Goal: Task Accomplishment & Management: Use online tool/utility

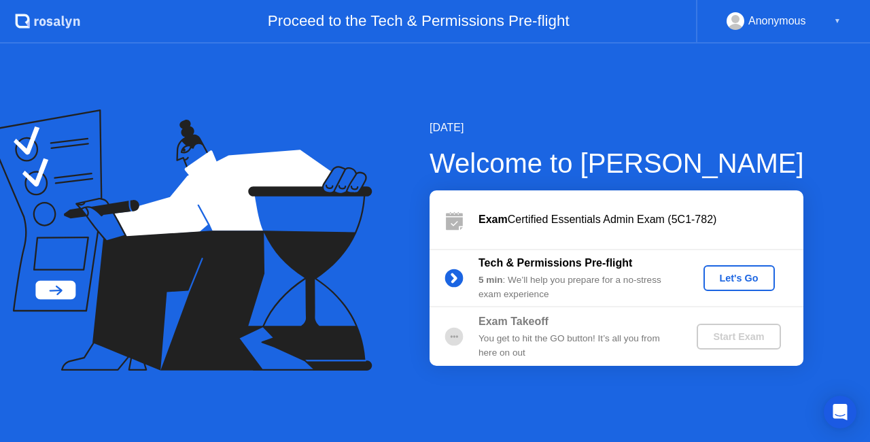
click at [727, 272] on div "Let's Go" at bounding box center [739, 277] width 60 height 11
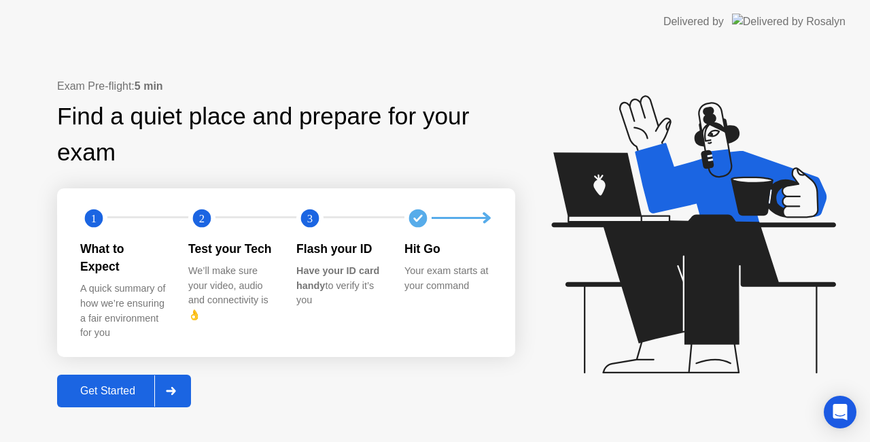
click at [123, 385] on div "Get Started" at bounding box center [107, 391] width 93 height 12
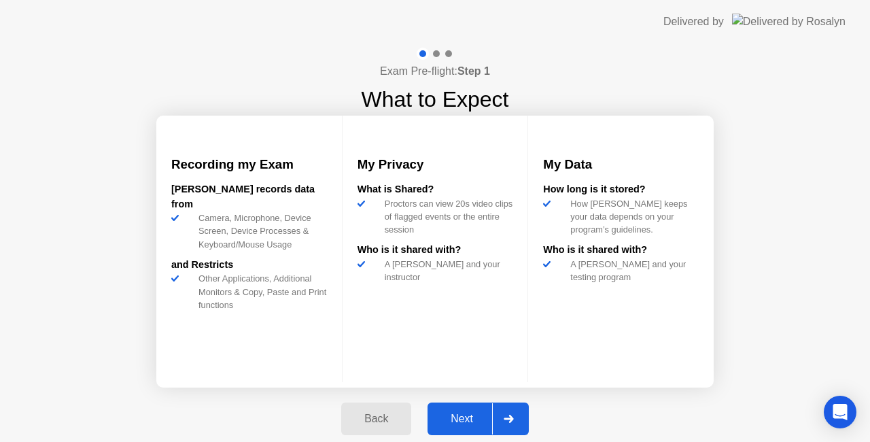
click at [511, 412] on div at bounding box center [508, 418] width 33 height 31
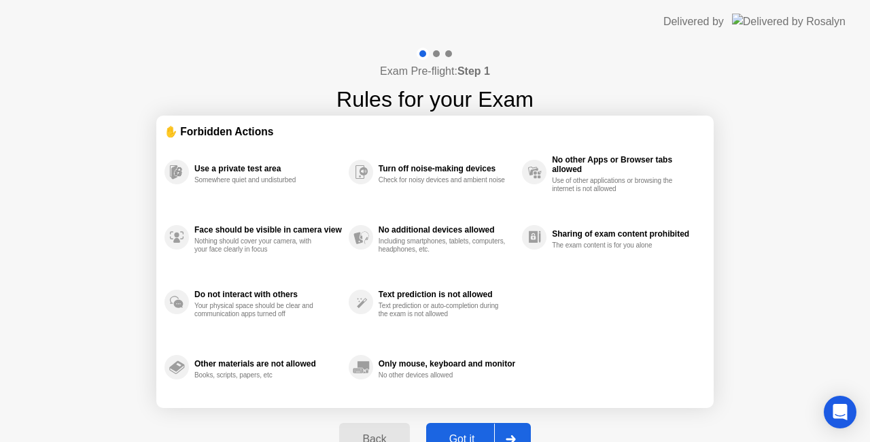
click at [507, 432] on div at bounding box center [510, 438] width 33 height 31
select select "**********"
select select "*******"
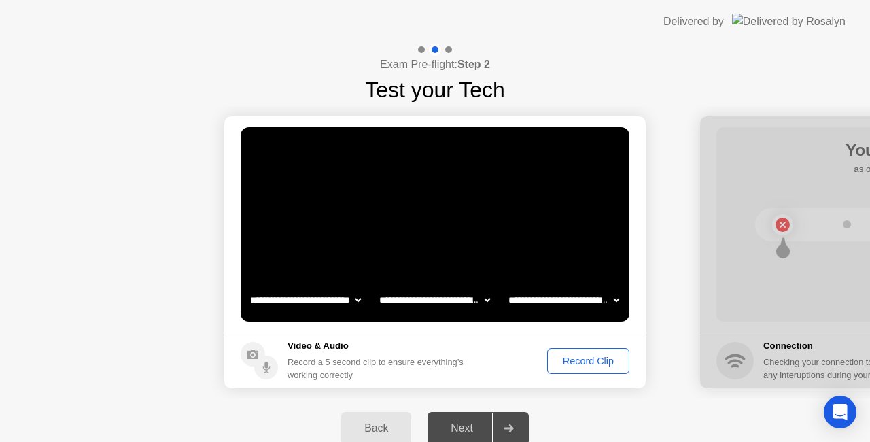
click at [576, 360] on div "Record Clip" at bounding box center [588, 360] width 73 height 11
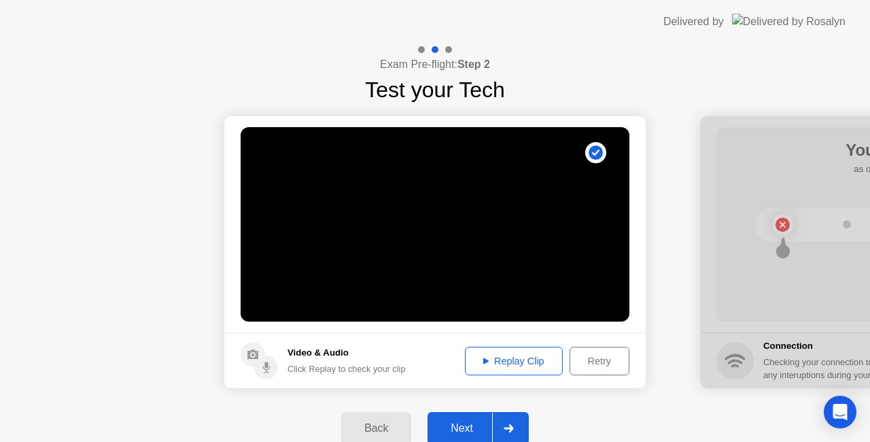
click at [487, 431] on div "Next" at bounding box center [461, 428] width 60 height 12
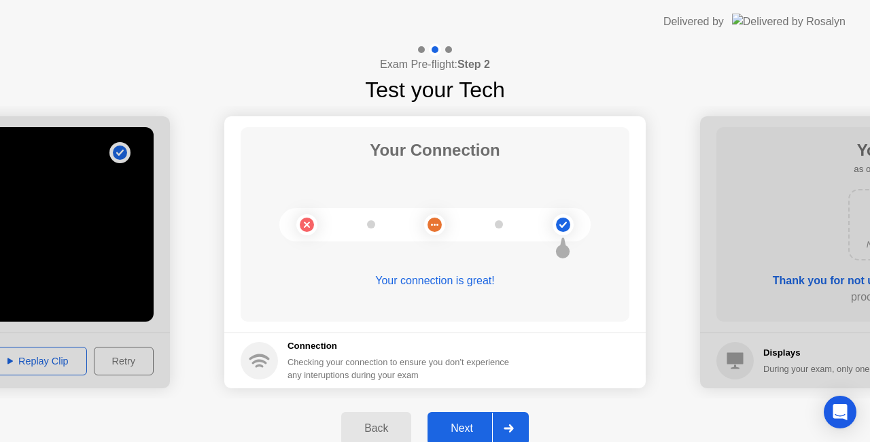
click at [518, 429] on div at bounding box center [508, 427] width 33 height 31
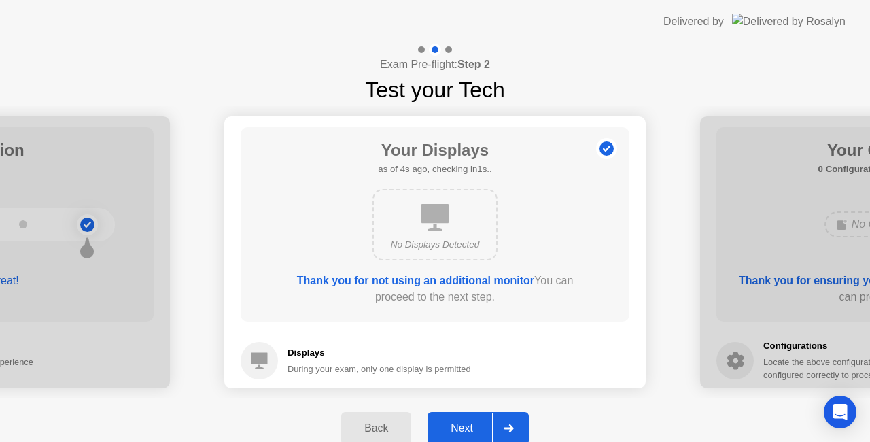
click at [500, 432] on div at bounding box center [508, 427] width 33 height 31
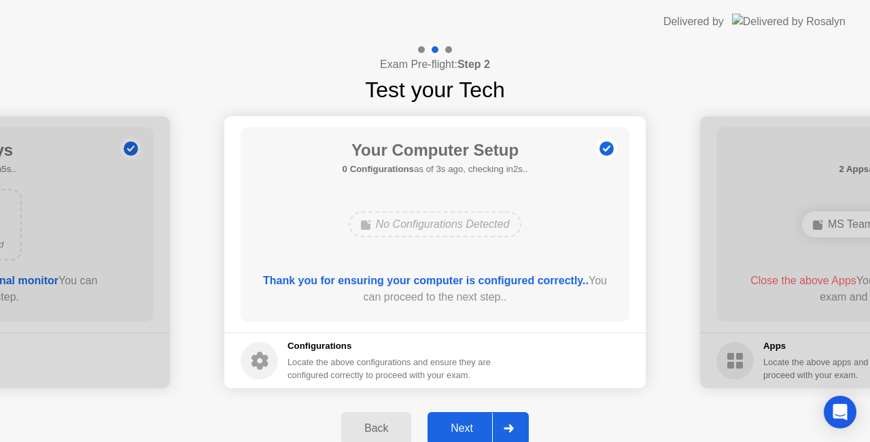
click at [509, 430] on icon at bounding box center [508, 428] width 10 height 8
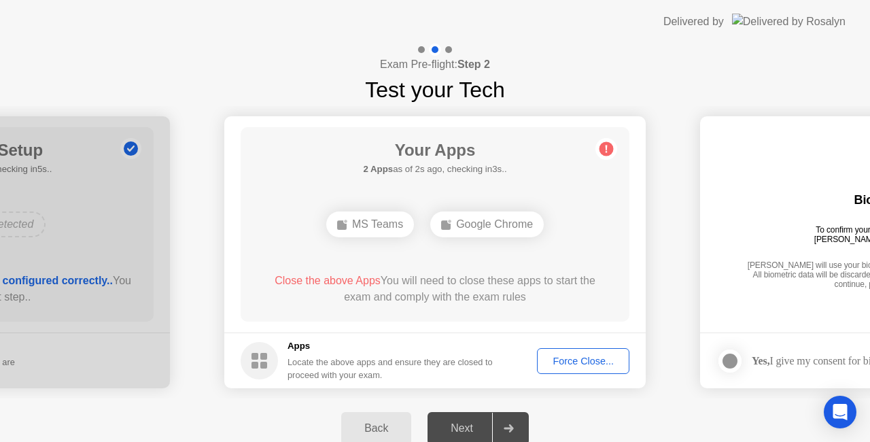
click at [610, 257] on div "Your Apps 2 Apps as of 2s ago, checking in3s.. MS Teams Google Chrome Close the…" at bounding box center [435, 224] width 389 height 194
click at [568, 363] on div "Force Close..." at bounding box center [583, 360] width 83 height 11
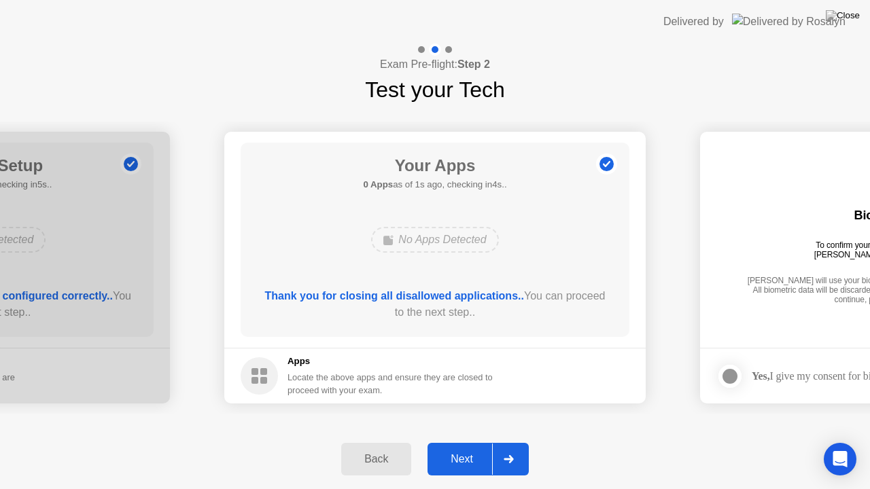
click at [451, 441] on div "Next" at bounding box center [461, 459] width 60 height 12
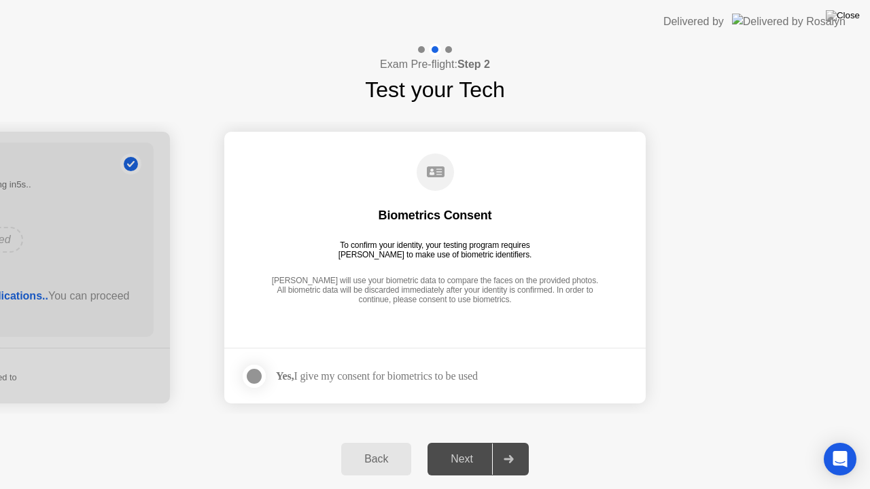
click at [451, 441] on div "Next" at bounding box center [461, 459] width 60 height 12
click at [374, 376] on div "Yes, I give my consent for biometrics to be used" at bounding box center [377, 376] width 202 height 13
click at [250, 371] on div at bounding box center [254, 376] width 16 height 16
click at [508, 441] on div at bounding box center [508, 459] width 33 height 31
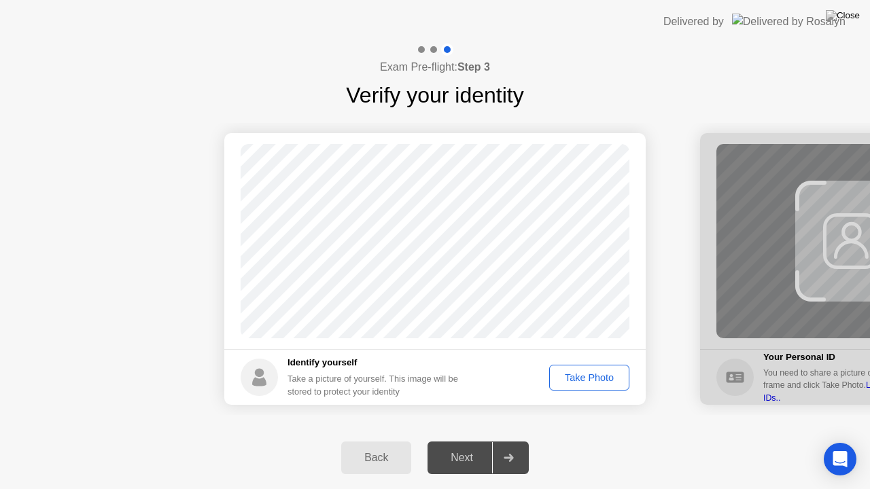
click at [568, 372] on div "Take Photo" at bounding box center [589, 377] width 71 height 11
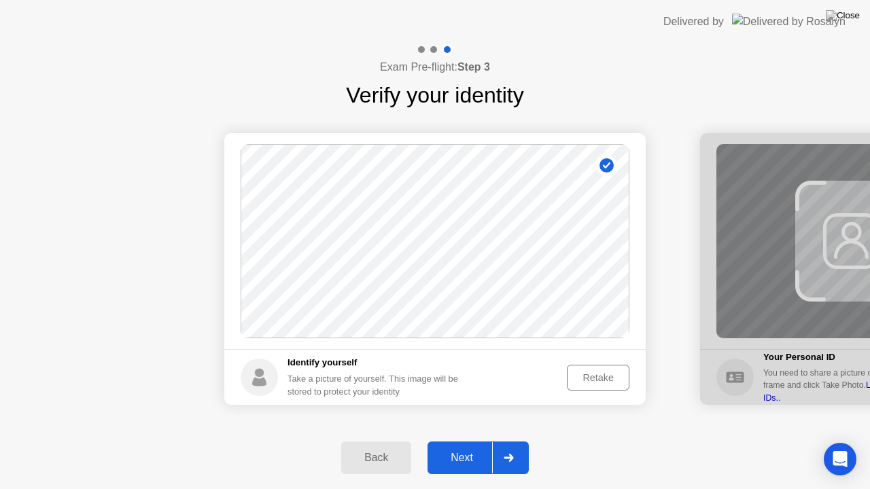
click at [472, 441] on div "Next" at bounding box center [461, 458] width 60 height 12
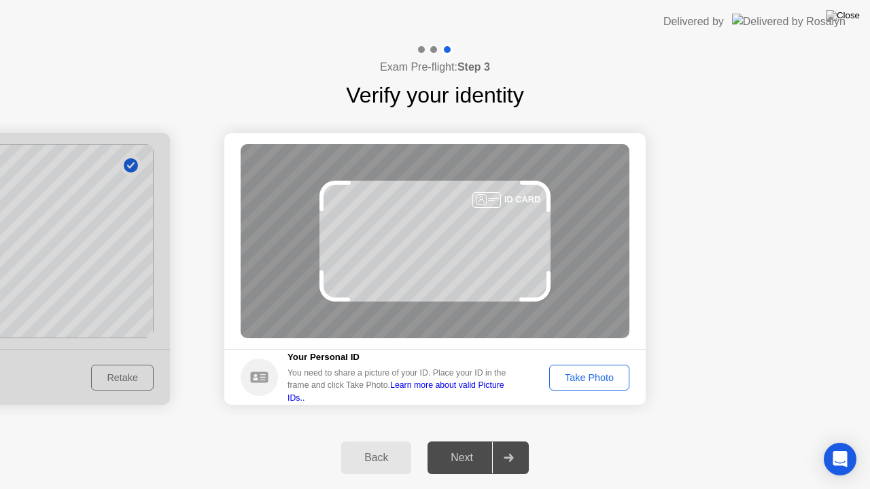
click at [588, 380] on div "Take Photo" at bounding box center [589, 377] width 71 height 11
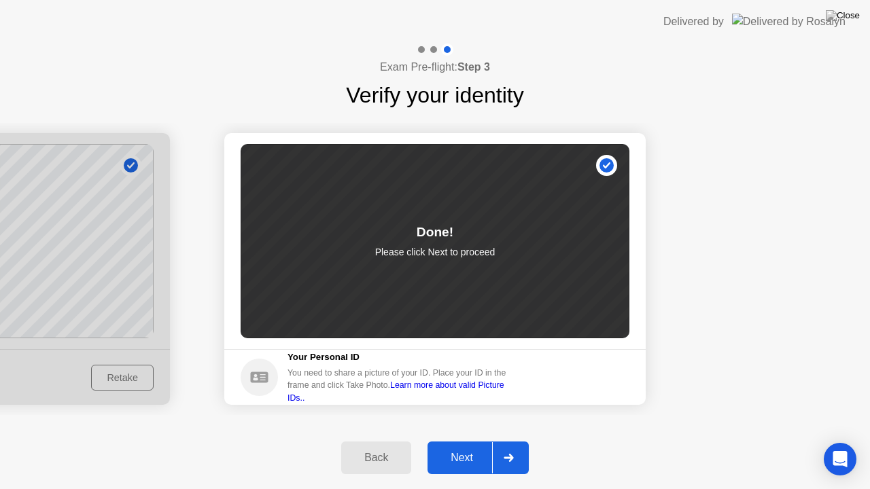
click at [461, 441] on div "Next" at bounding box center [461, 458] width 60 height 12
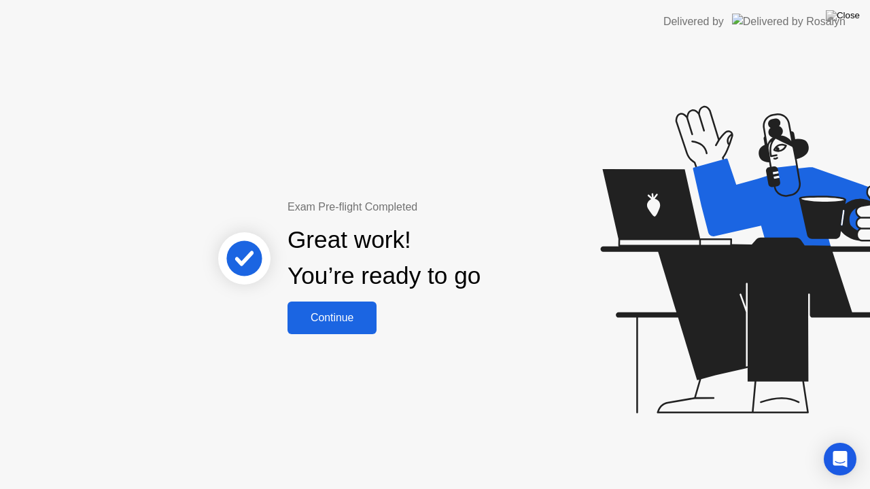
click at [334, 321] on div "Continue" at bounding box center [331, 318] width 81 height 12
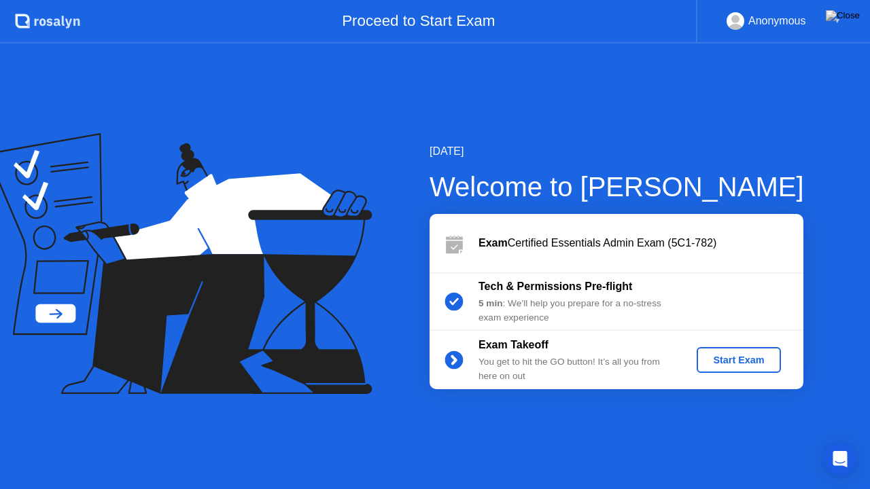
click at [718, 366] on div "Start Exam" at bounding box center [738, 360] width 73 height 11
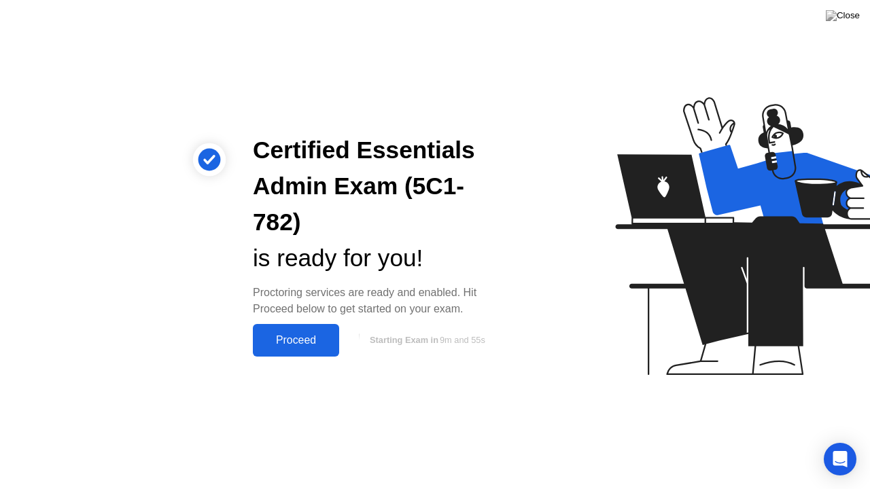
click at [294, 341] on div "Proceed" at bounding box center [296, 340] width 78 height 12
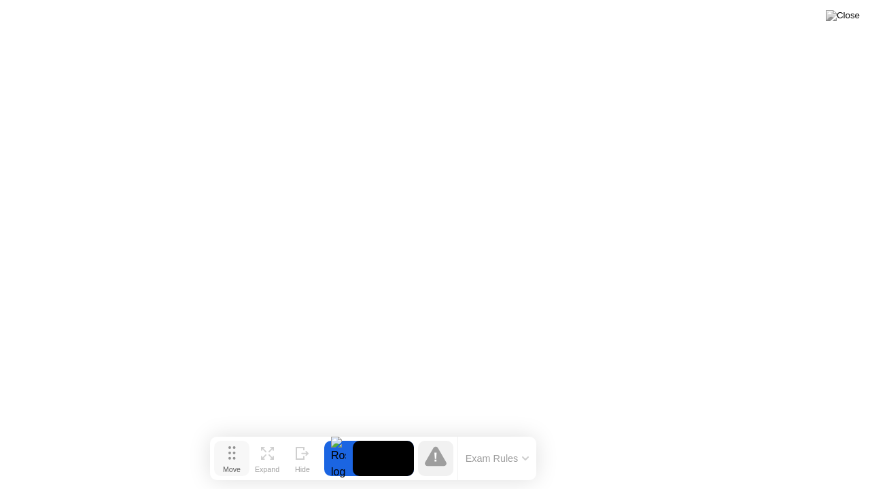
drag, startPoint x: 296, startPoint y: 467, endPoint x: 252, endPoint y: 471, distance: 43.6
click at [249, 441] on button "Move" at bounding box center [231, 458] width 35 height 35
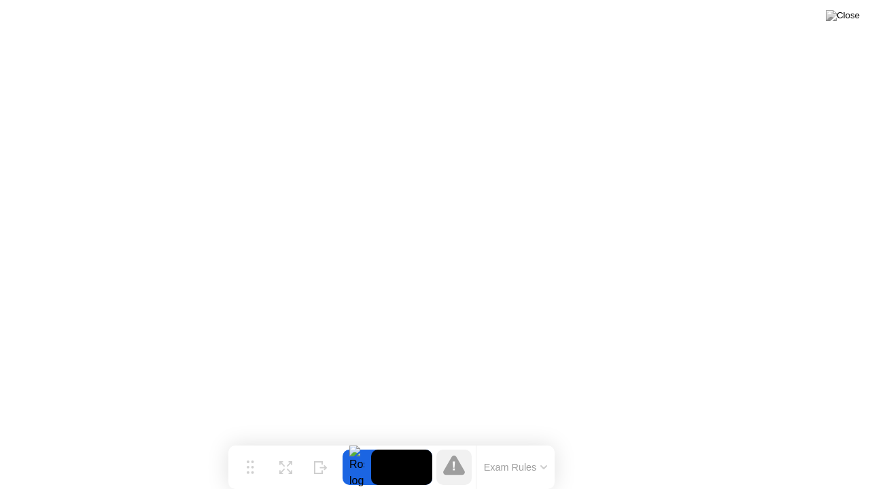
click at [450, 441] on icon at bounding box center [454, 465] width 22 height 20
click at [533, 441] on button "Exam Rules" at bounding box center [516, 467] width 72 height 12
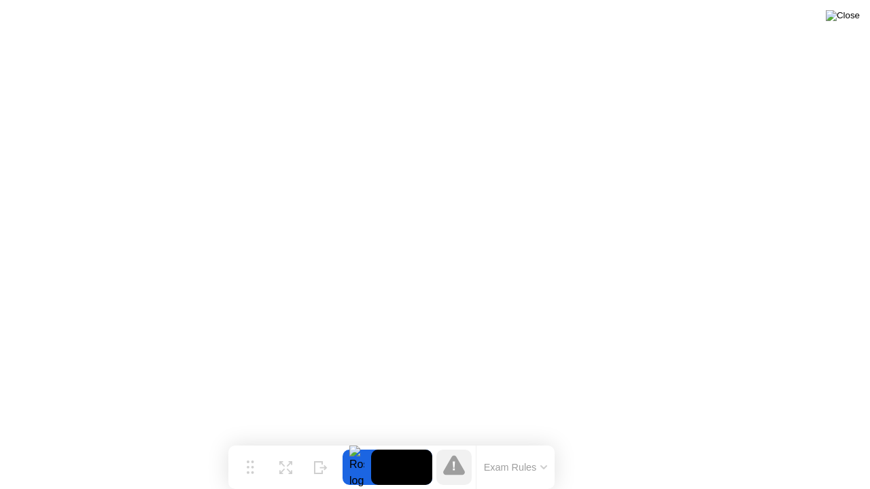
click at [853, 20] on img at bounding box center [843, 15] width 34 height 11
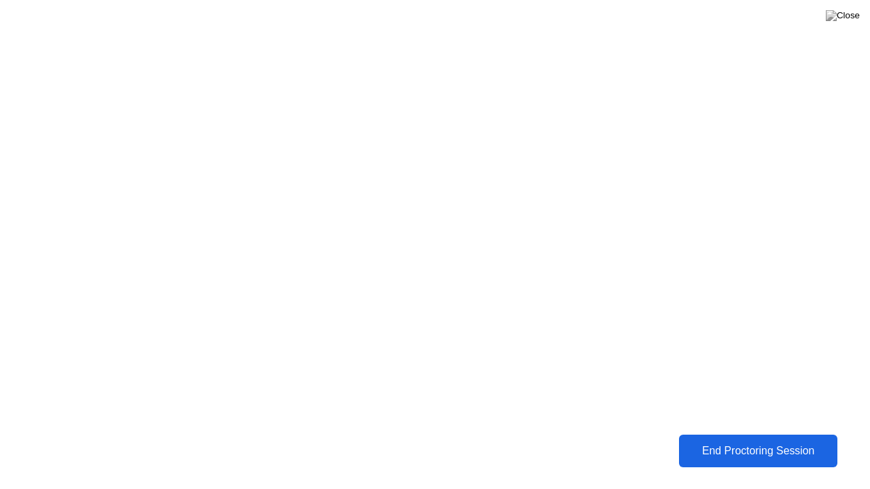
click at [729, 441] on div "End Proctoring Session" at bounding box center [758, 450] width 162 height 13
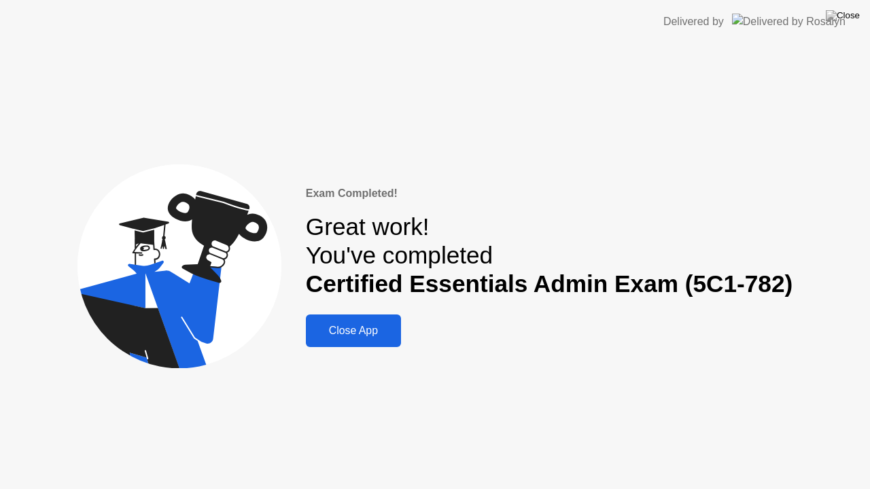
click at [362, 327] on div "Close App" at bounding box center [353, 331] width 87 height 12
